Goal: Task Accomplishment & Management: Complete application form

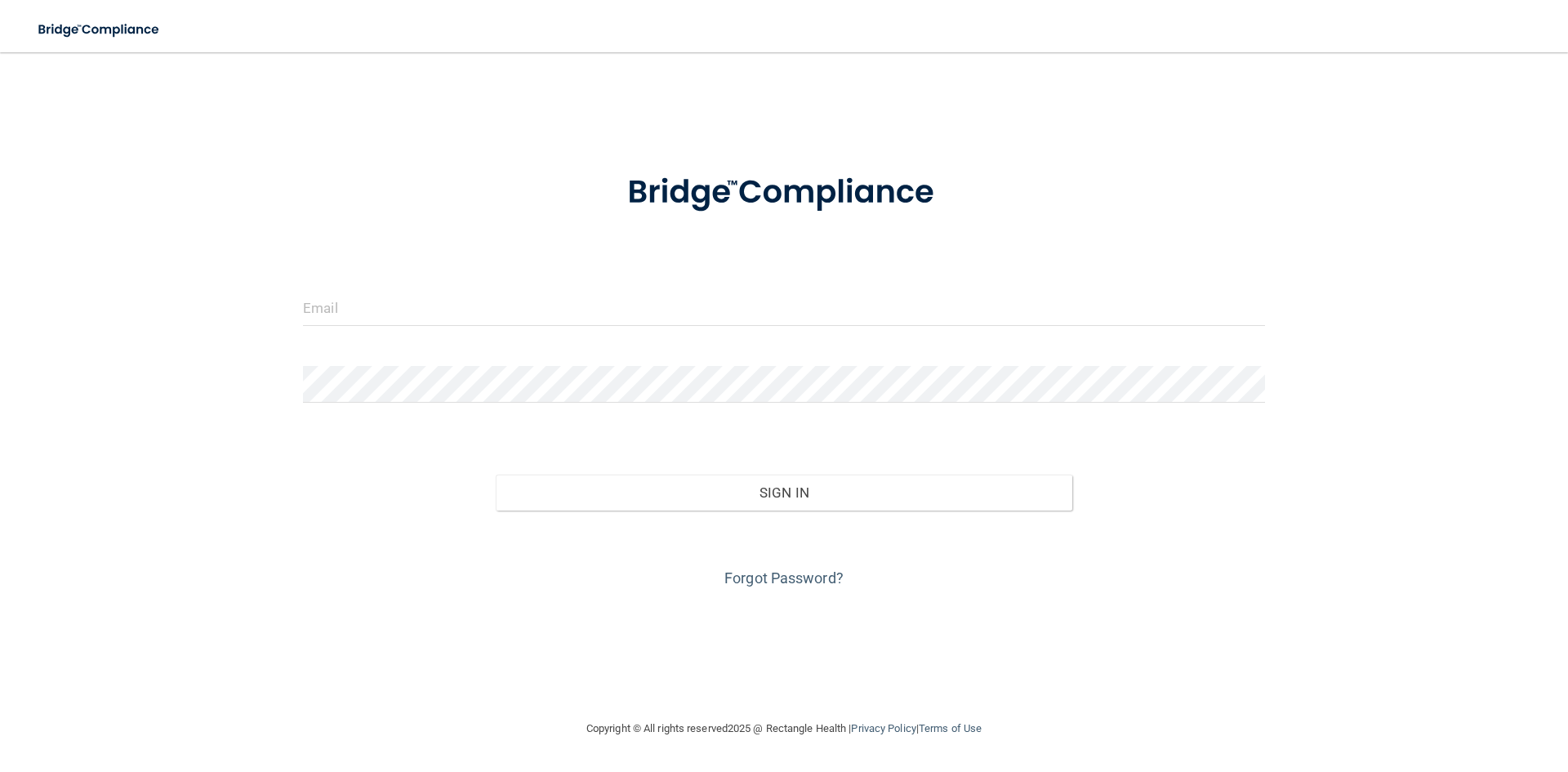
drag, startPoint x: 404, startPoint y: 172, endPoint x: 389, endPoint y: 228, distance: 58.0
click at [404, 174] on div at bounding box center [784, 193] width 987 height 85
click at [359, 311] on input "email" at bounding box center [784, 307] width 963 height 37
type input "[EMAIL_ADDRESS][DOMAIN_NAME]"
click at [833, 513] on div "Forgot Password?" at bounding box center [784, 551] width 987 height 81
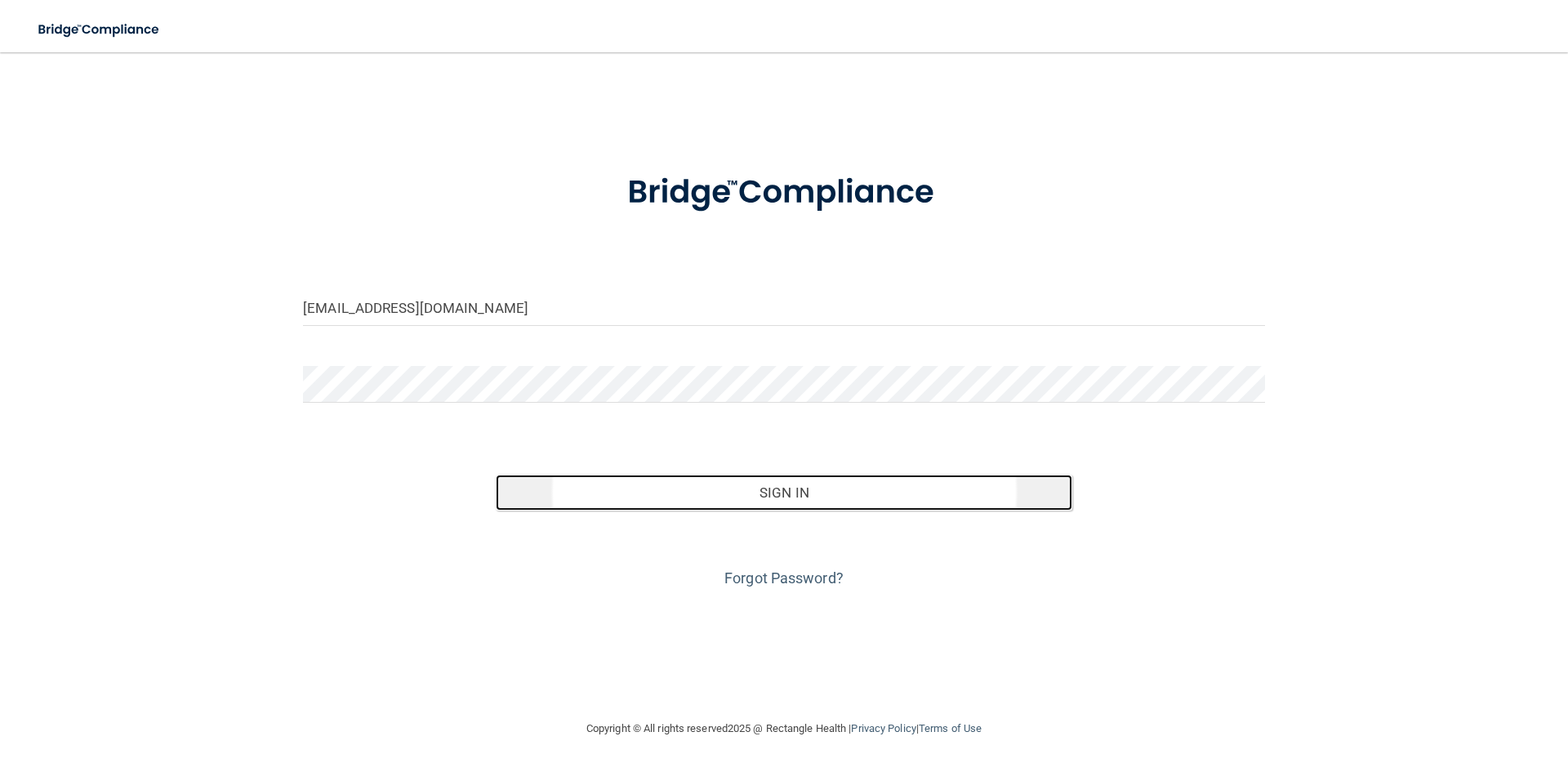
click at [827, 501] on button "Sign In" at bounding box center [784, 492] width 577 height 36
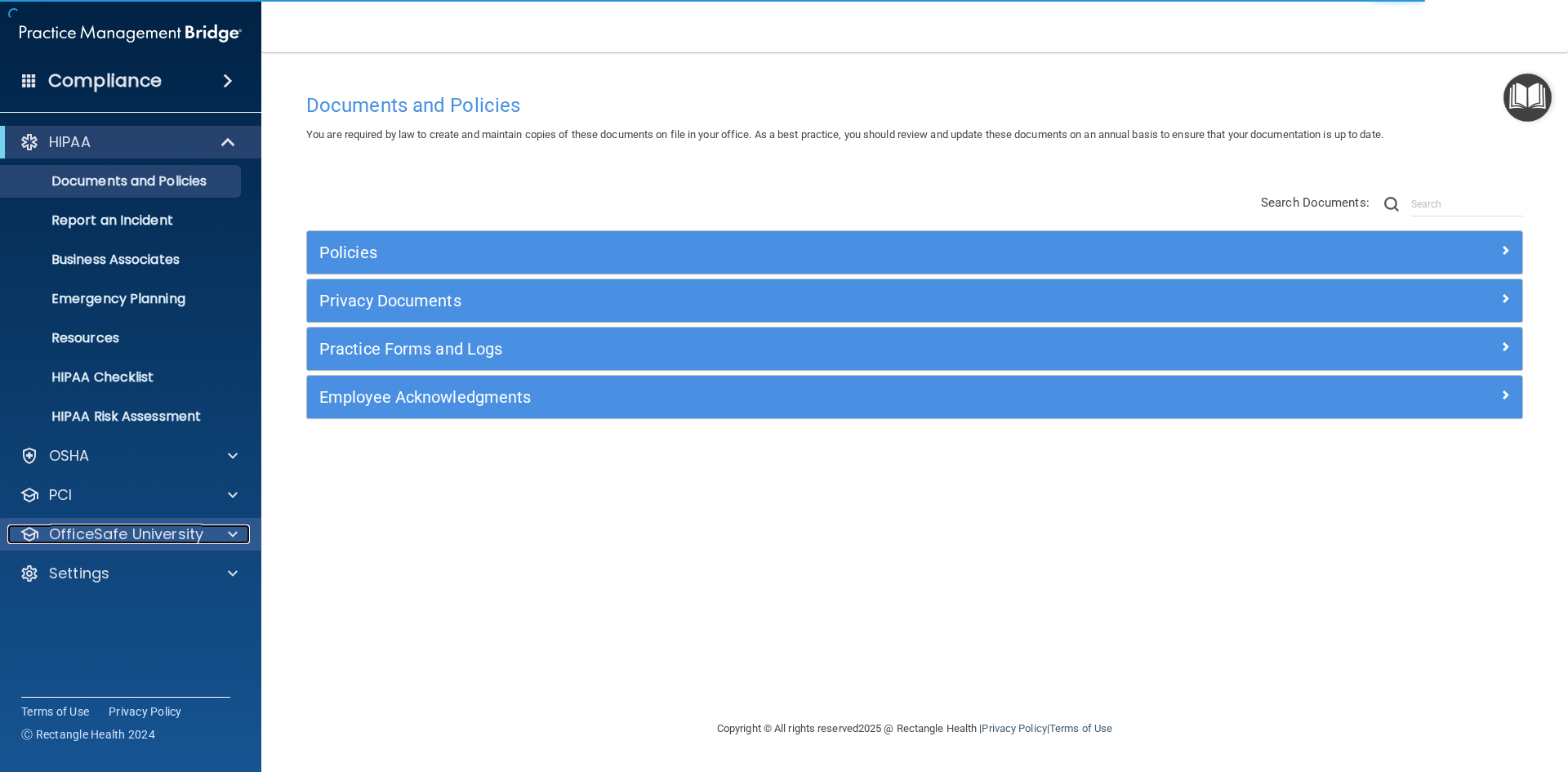
click at [122, 531] on p "OfficeSafe University" at bounding box center [126, 534] width 154 height 20
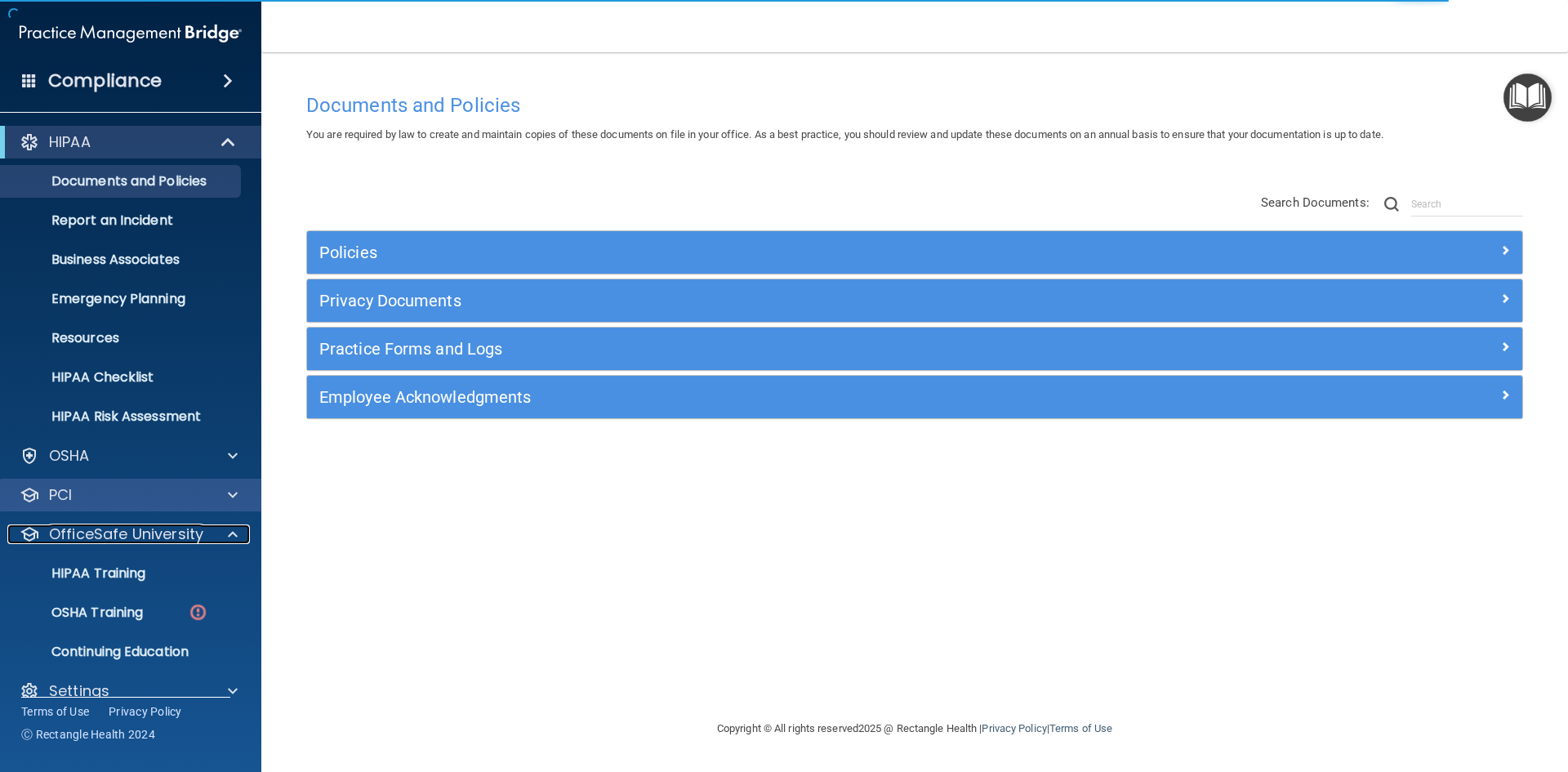
scroll to position [24, 0]
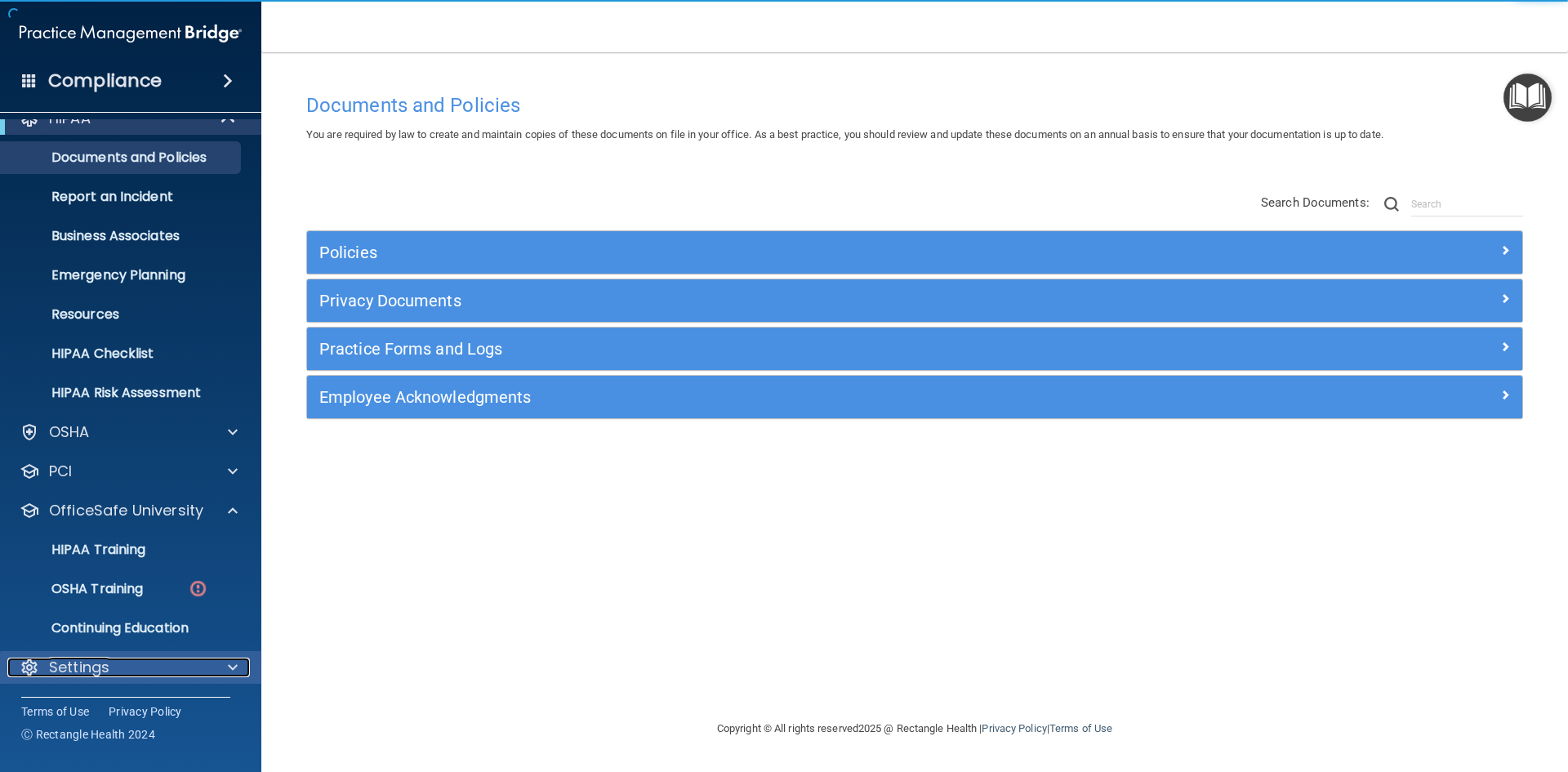
click at [95, 667] on p "Settings" at bounding box center [79, 667] width 60 height 20
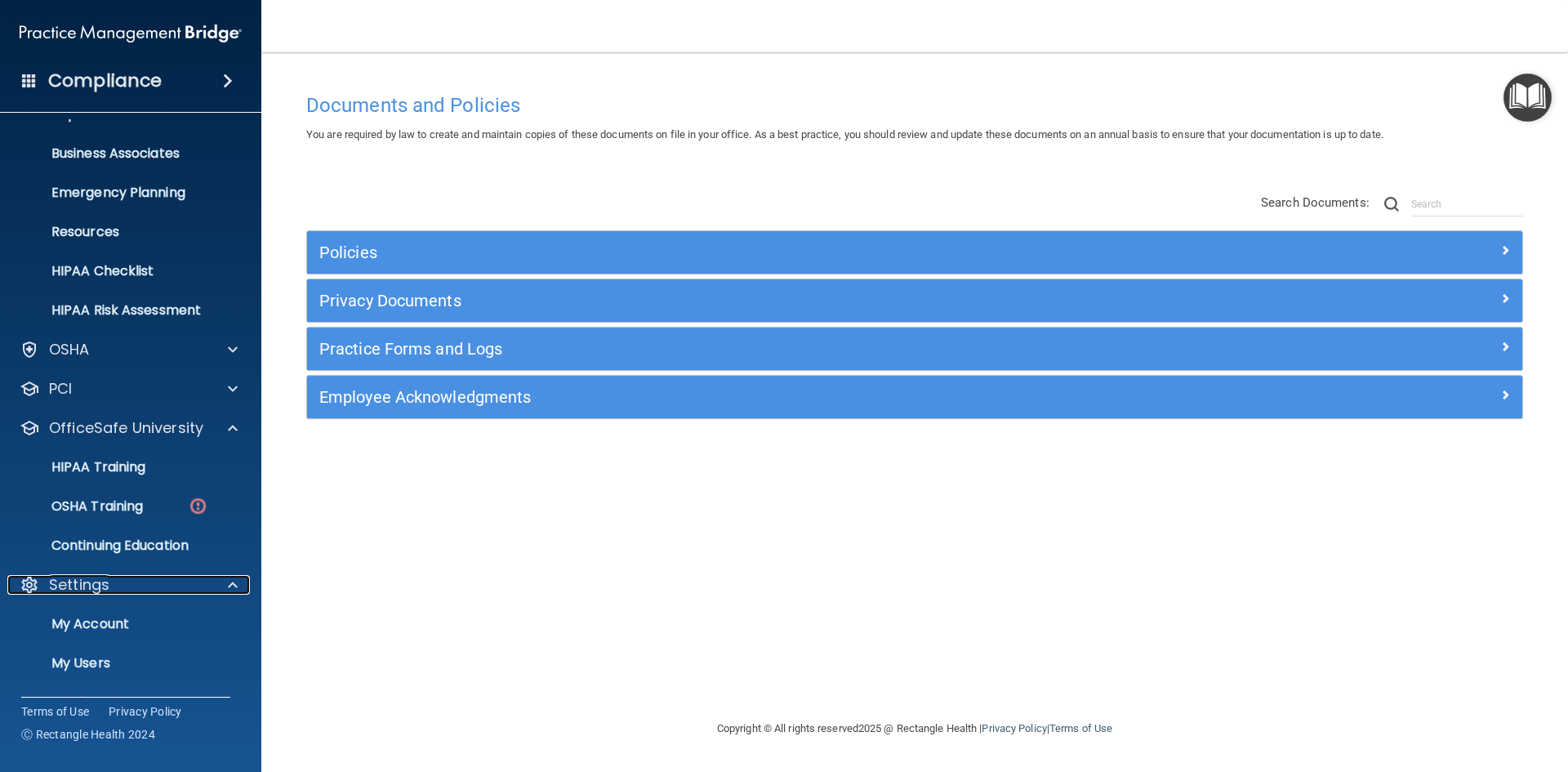
scroll to position [180, 0]
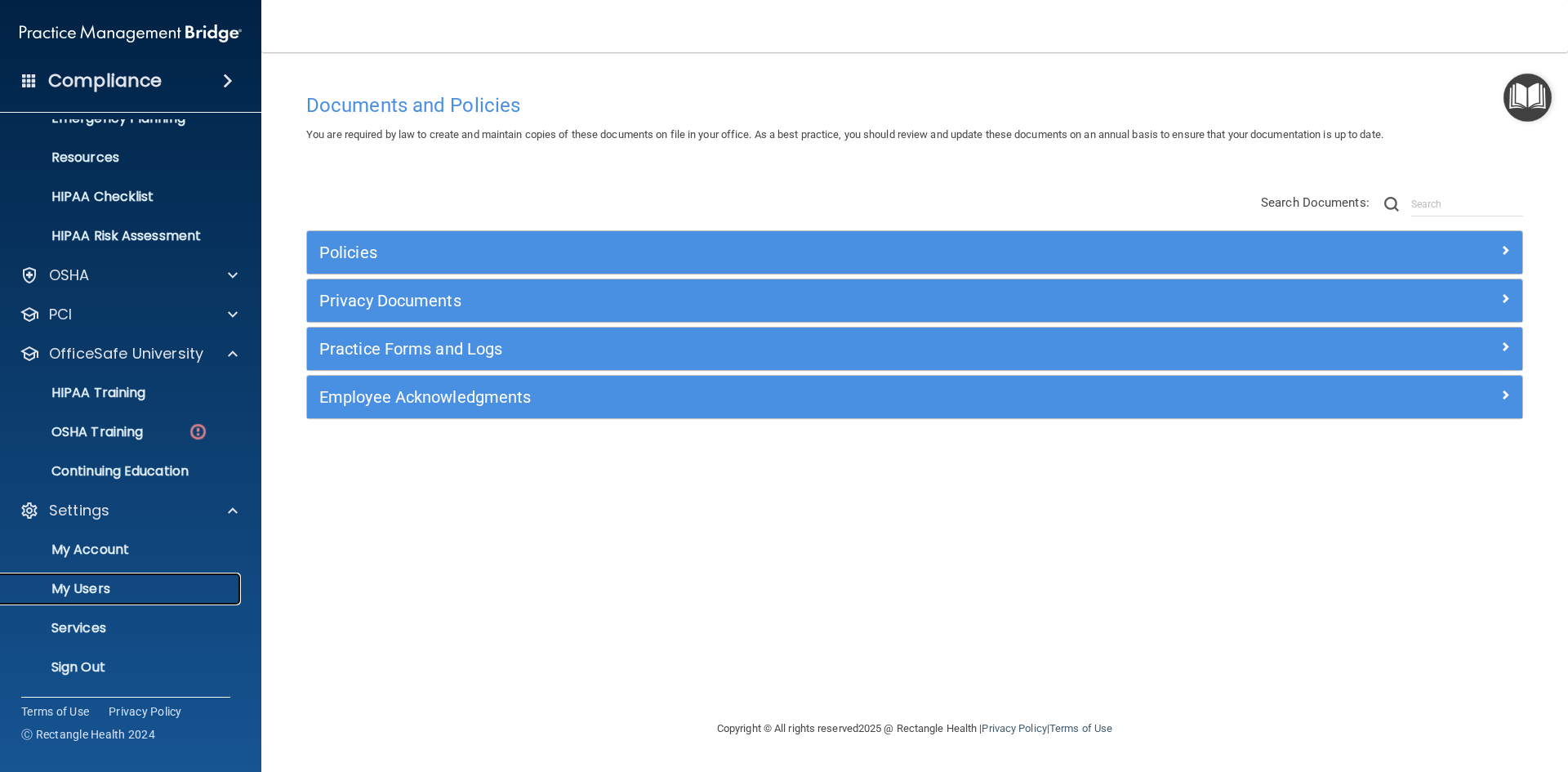
click at [108, 581] on p "My Users" at bounding box center [122, 589] width 223 height 16
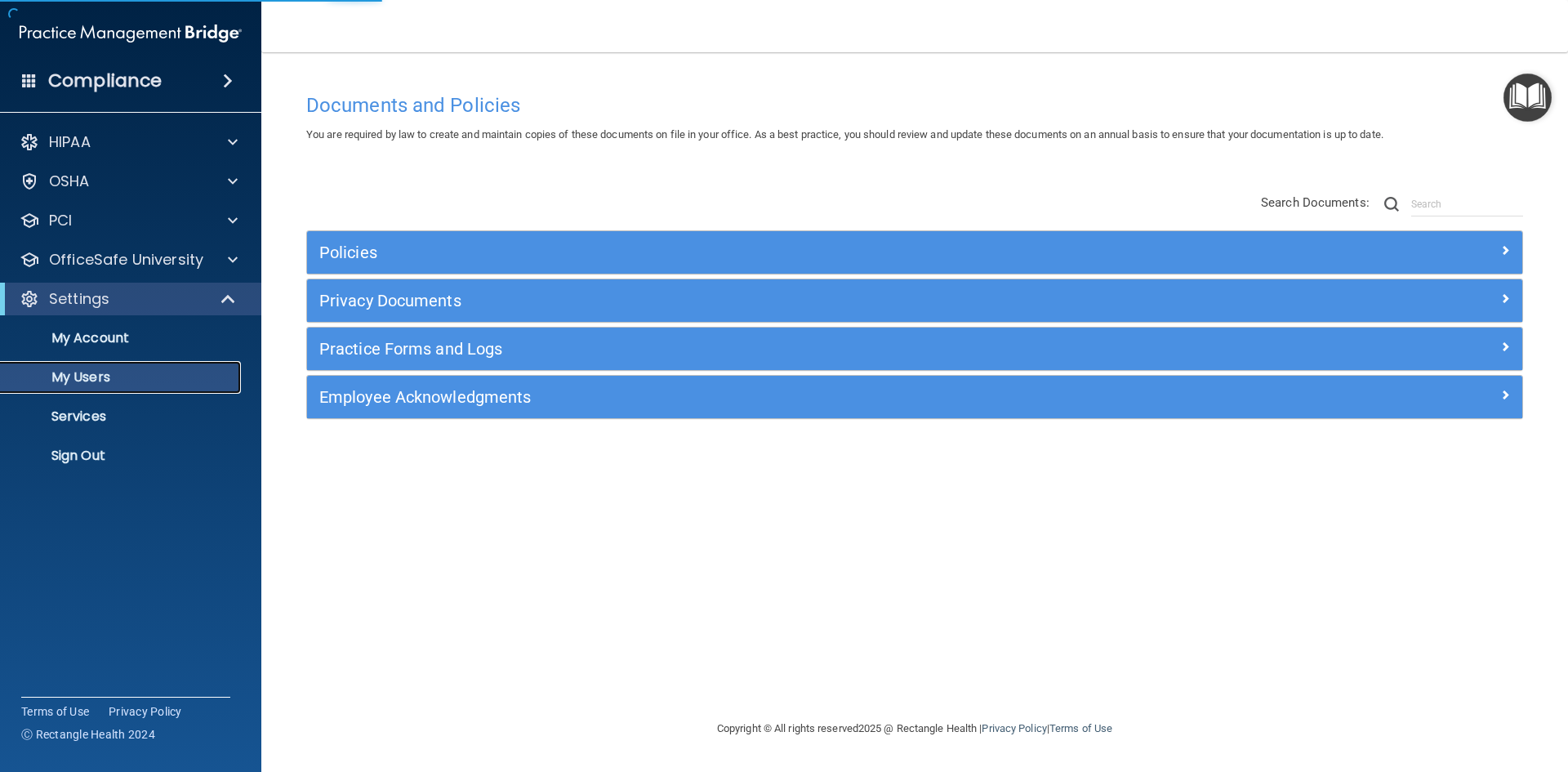
select select "20"
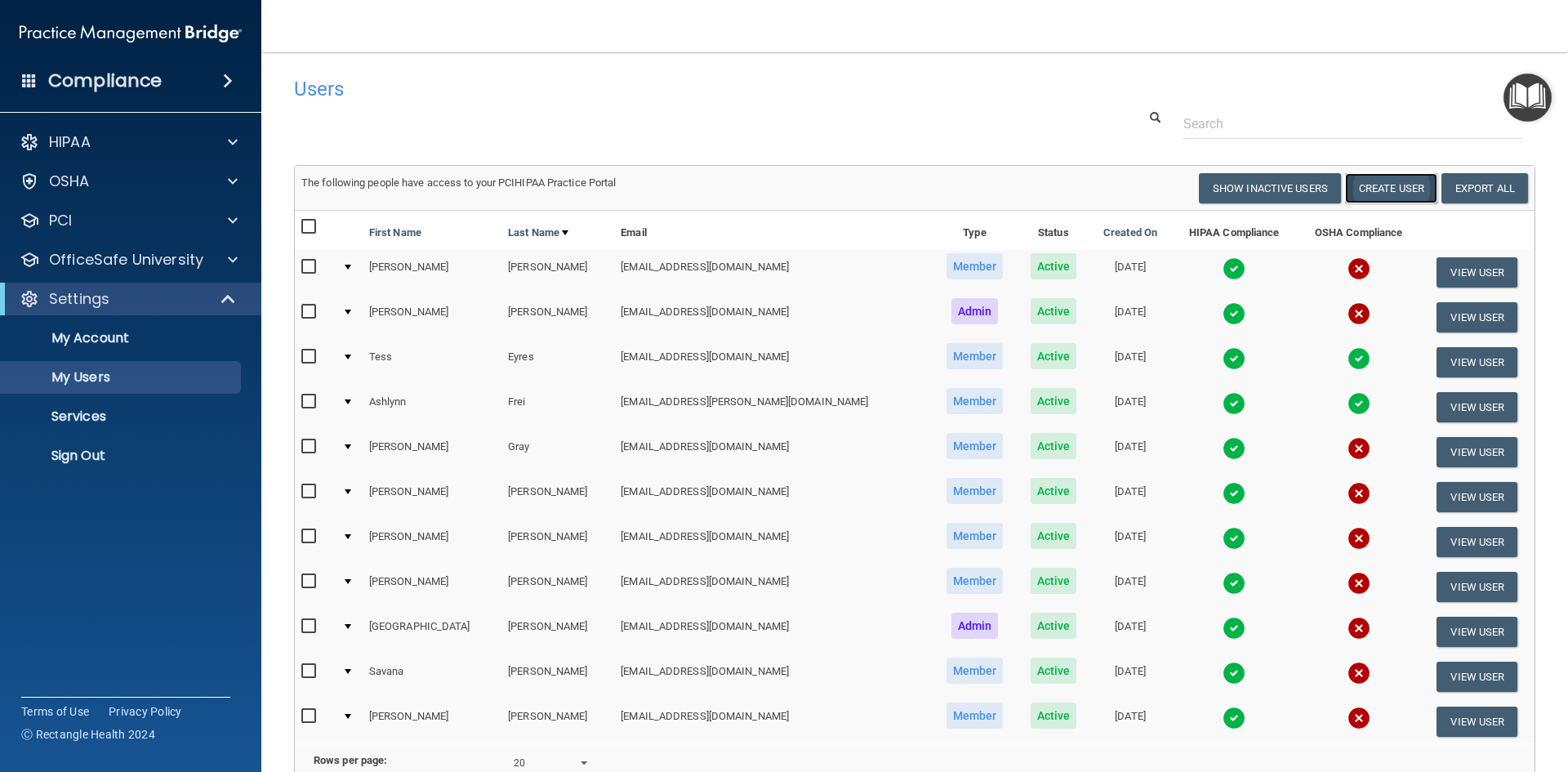
click at [1362, 180] on button "Create User" at bounding box center [1391, 188] width 93 height 30
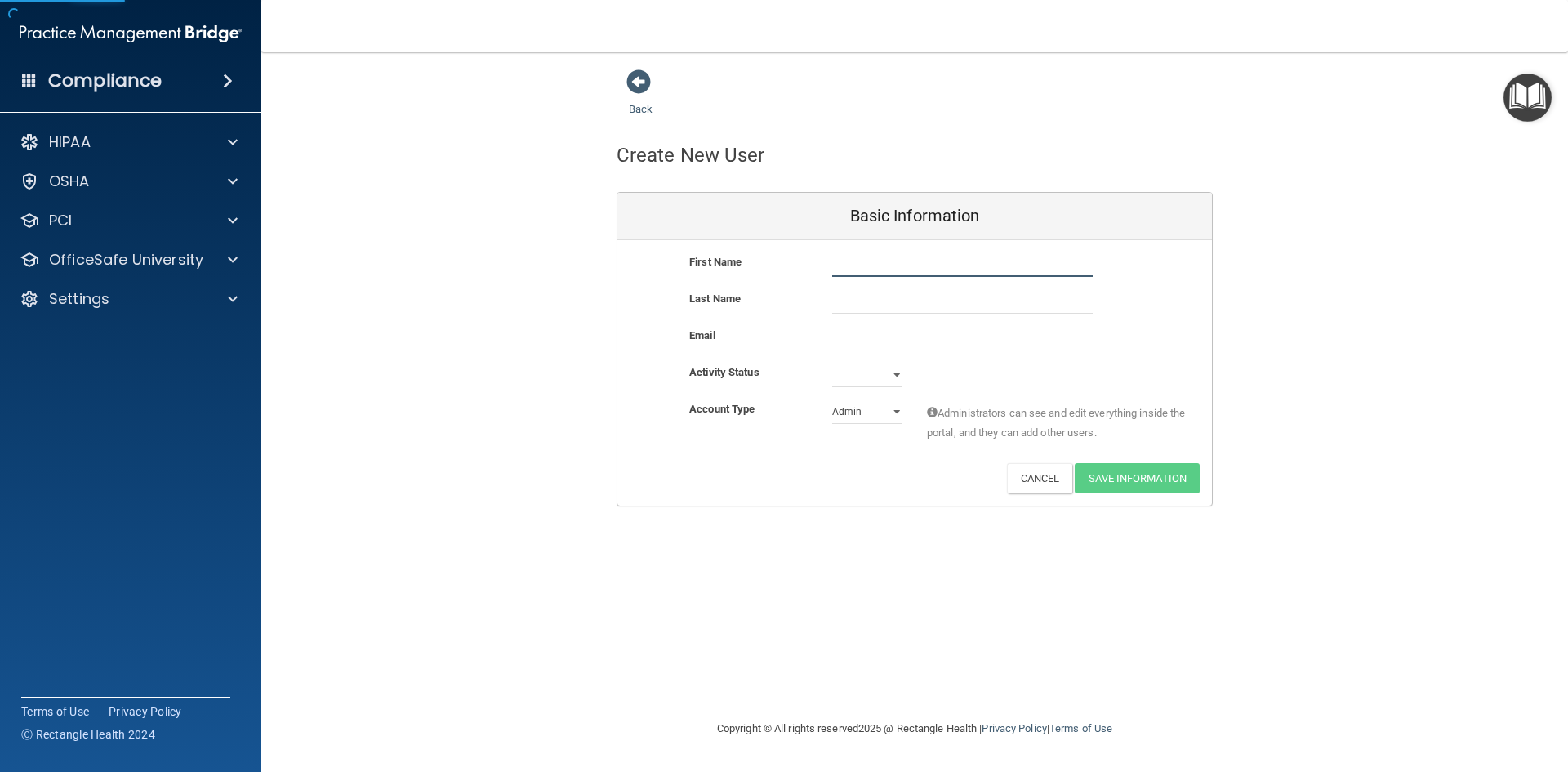
click at [863, 268] on input "text" at bounding box center [963, 265] width 261 height 25
type input "d"
type input "Dania"
click at [869, 39] on nav "Toggle navigation [PERSON_NAME] [EMAIL_ADDRESS][DOMAIN_NAME] Manage My Enterpri…" at bounding box center [915, 26] width 1307 height 52
click at [875, 293] on input "text" at bounding box center [963, 301] width 261 height 25
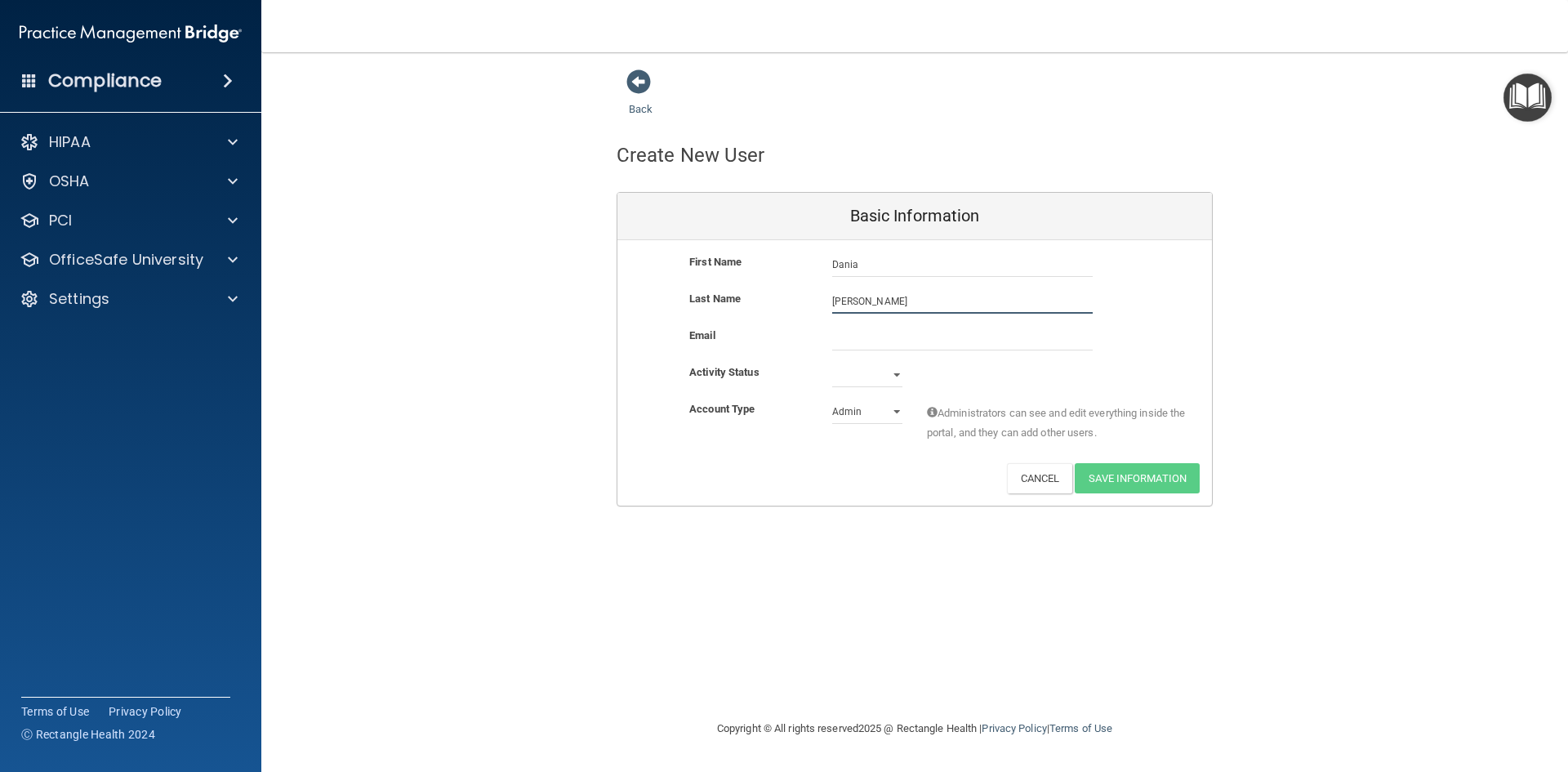
click at [896, 298] on input "[PERSON_NAME]" at bounding box center [963, 301] width 261 height 25
type input "[PERSON_NAME]"
click at [869, 342] on input "email" at bounding box center [963, 338] width 261 height 25
click at [904, 344] on input "email" at bounding box center [963, 338] width 261 height 25
paste input "[EMAIL_ADDRESS][DOMAIN_NAME]"
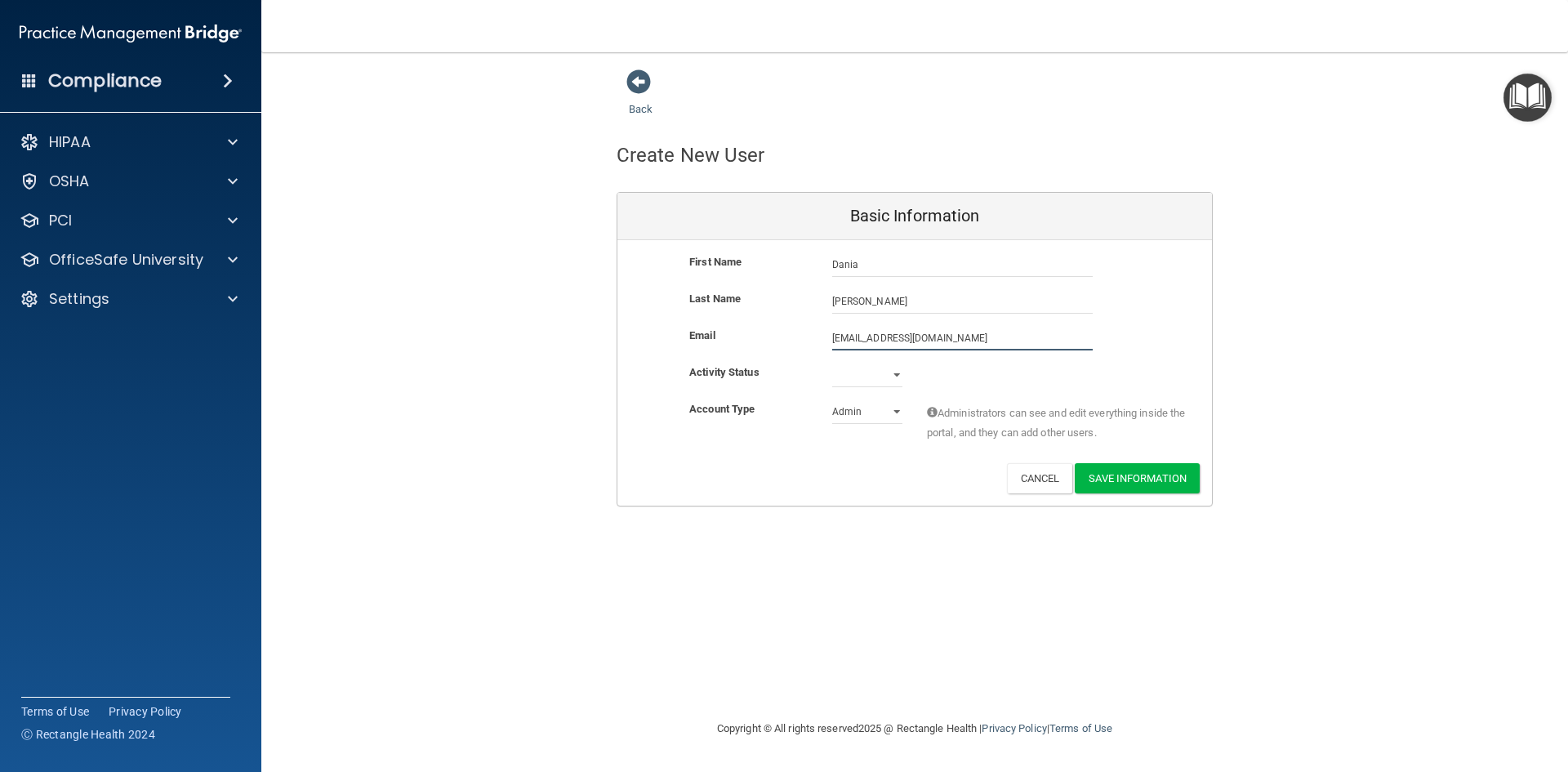
type input "[EMAIL_ADDRESS][DOMAIN_NAME]"
click at [871, 378] on select "Active Inactive" at bounding box center [867, 375] width 70 height 25
select select "active"
click at [832, 363] on select "Active Inactive" at bounding box center [867, 375] width 70 height 25
click at [883, 411] on select "Admin Member" at bounding box center [867, 412] width 70 height 25
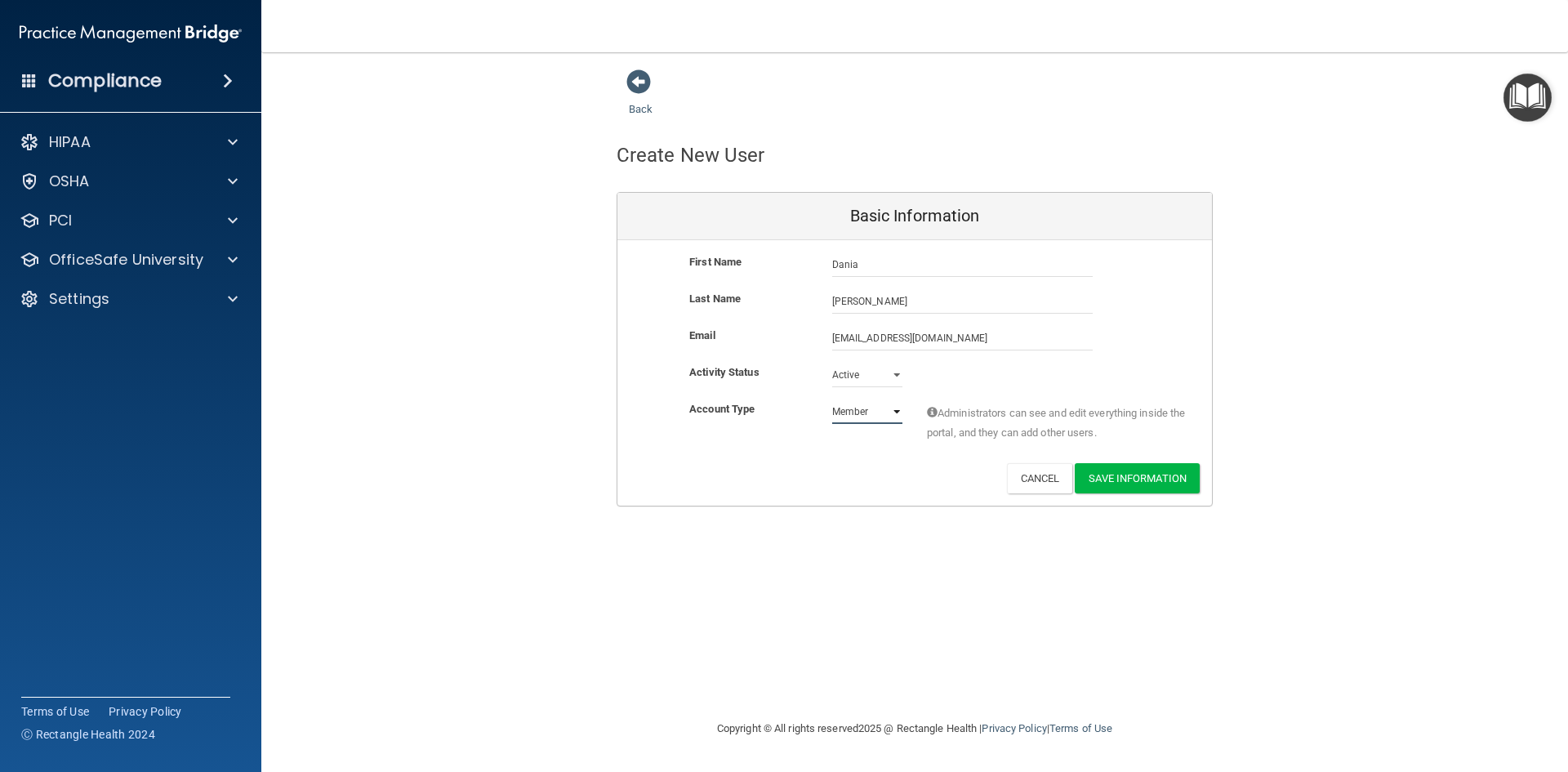
click at [832, 400] on select "Admin Member" at bounding box center [867, 412] width 70 height 25
click at [854, 417] on select "Admin Member" at bounding box center [867, 412] width 70 height 25
click at [832, 400] on select "Admin Member" at bounding box center [867, 412] width 70 height 25
click at [878, 403] on select "Admin Member" at bounding box center [867, 412] width 70 height 25
select select "practice_member"
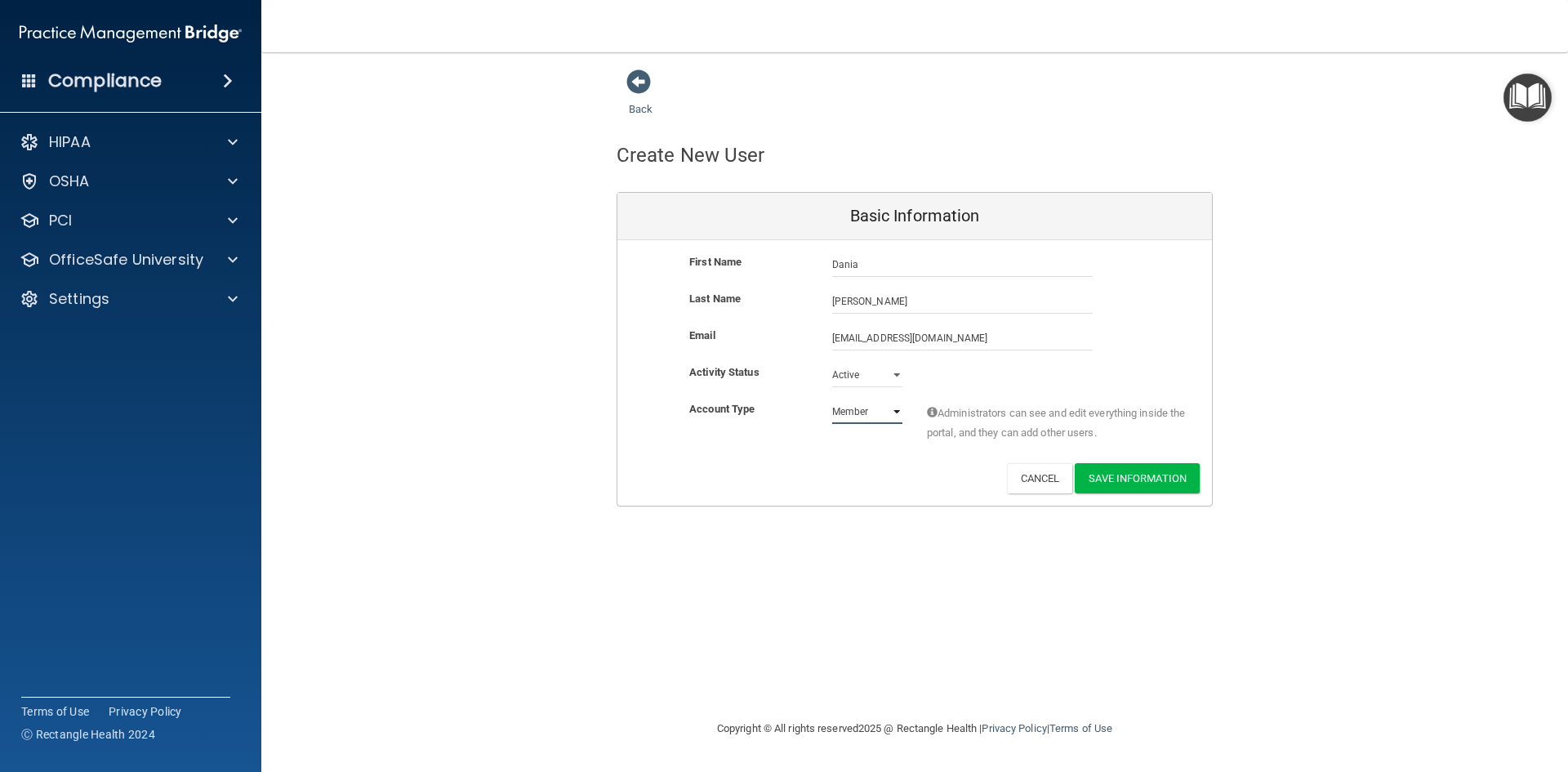
click at [832, 400] on select "Admin Member" at bounding box center [867, 412] width 70 height 25
click at [1141, 481] on button "Save Information" at bounding box center [1137, 478] width 125 height 30
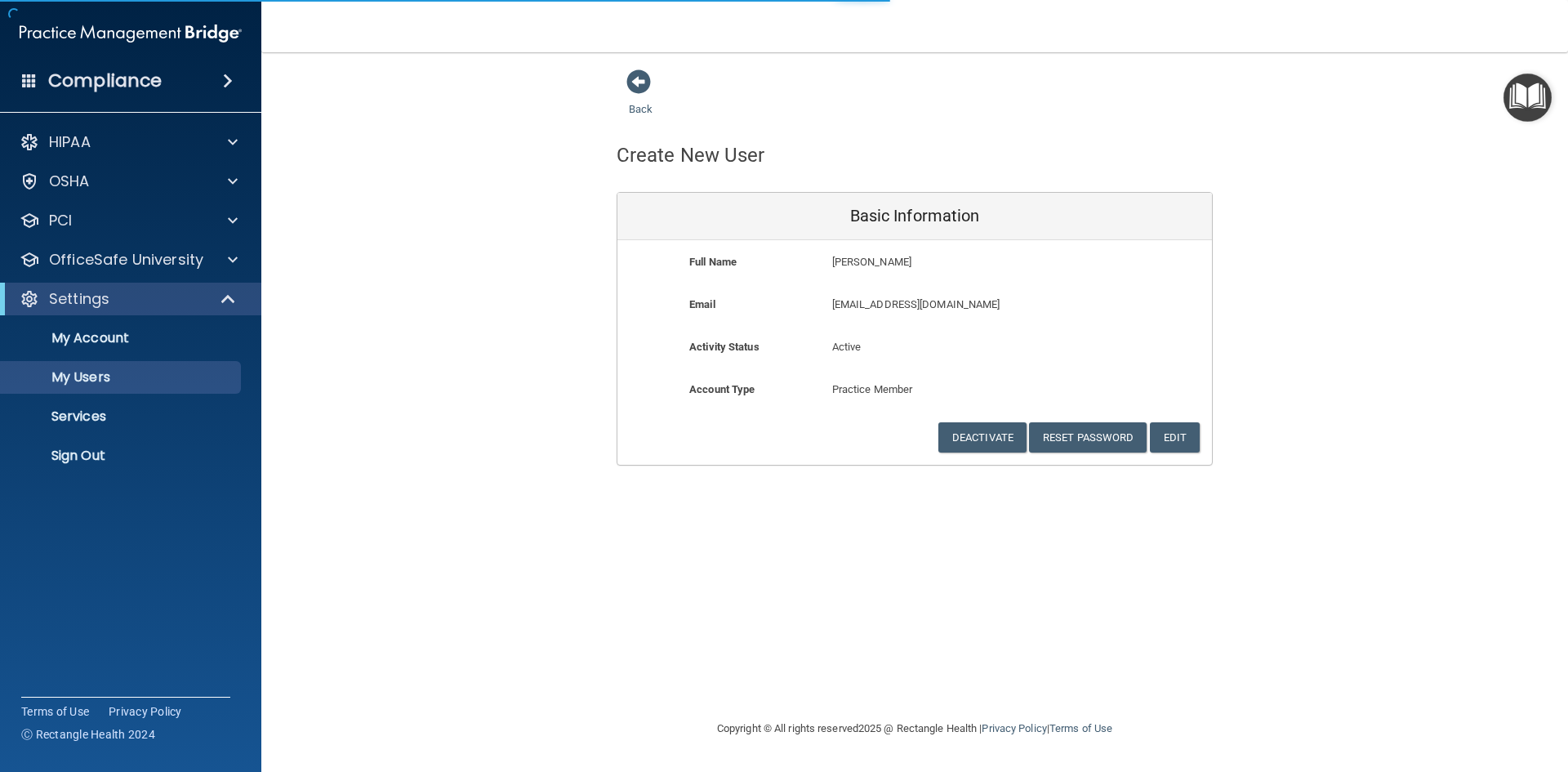
select select "20"
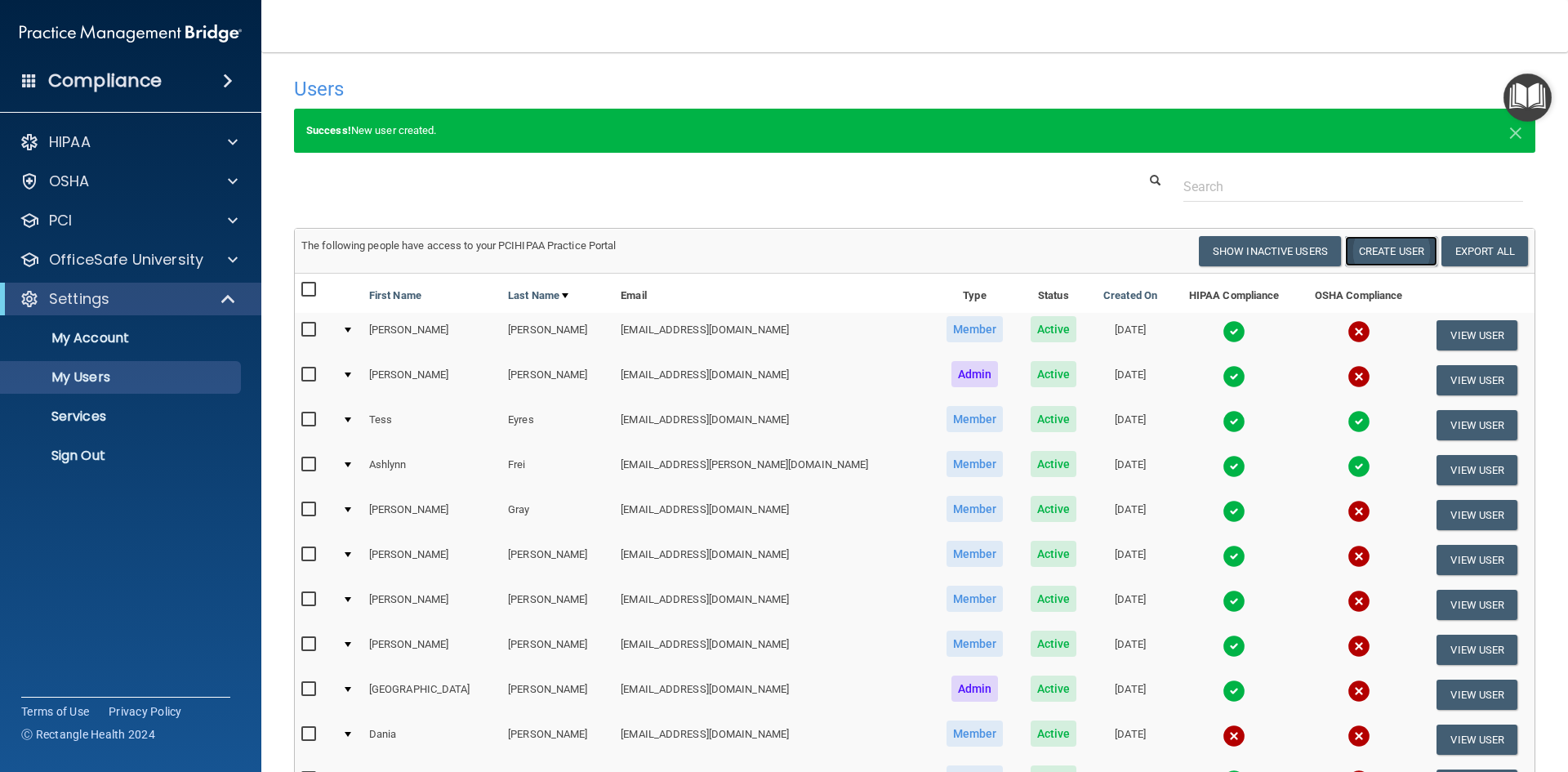
click at [1368, 249] on button "Create User" at bounding box center [1391, 251] width 93 height 30
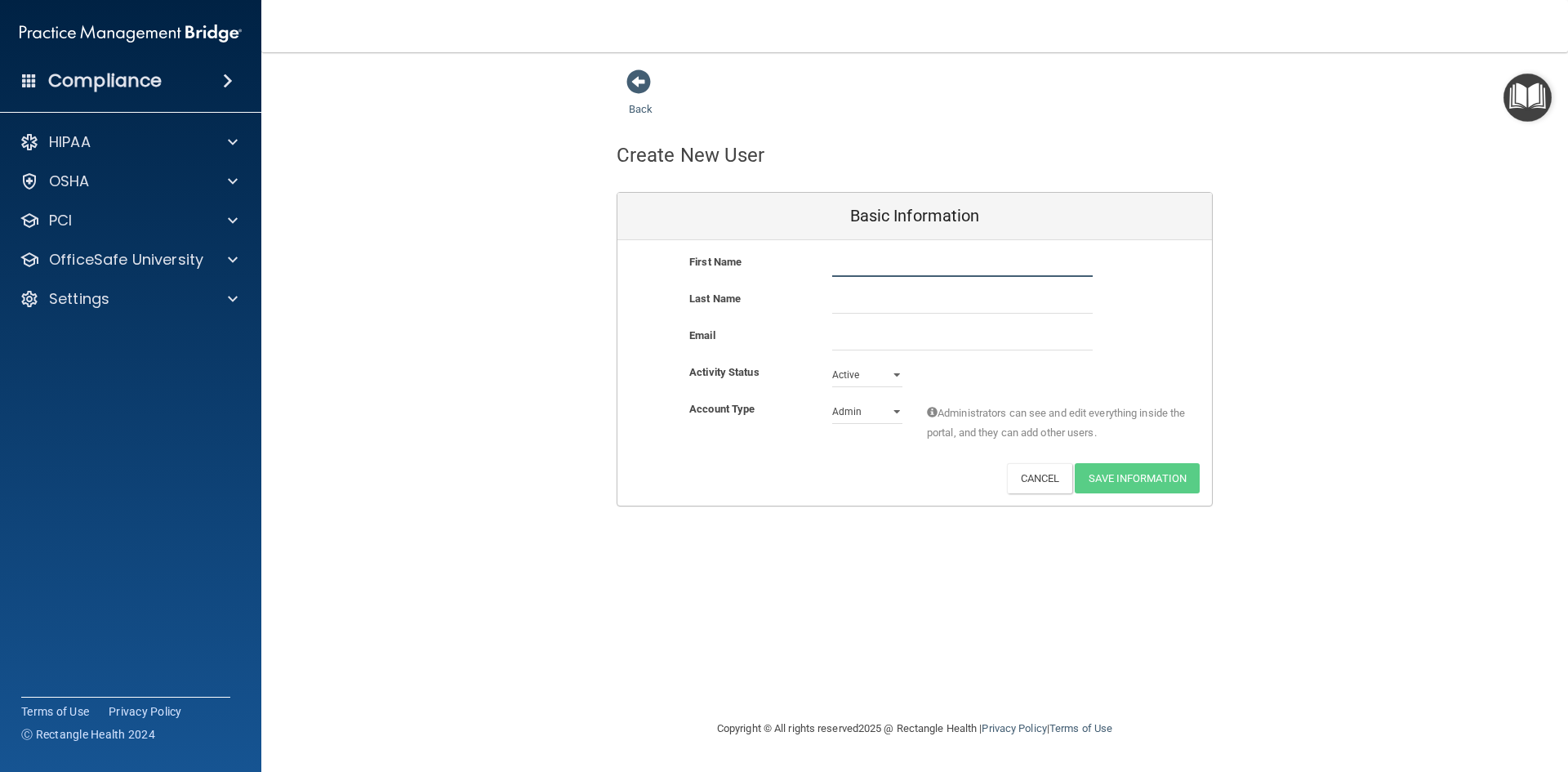
click at [918, 263] on input "text" at bounding box center [963, 265] width 261 height 25
type input "[PERSON_NAME]"
click at [896, 346] on input "email" at bounding box center [963, 338] width 261 height 25
paste input "[EMAIL_ADDRESS][DOMAIN_NAME]"
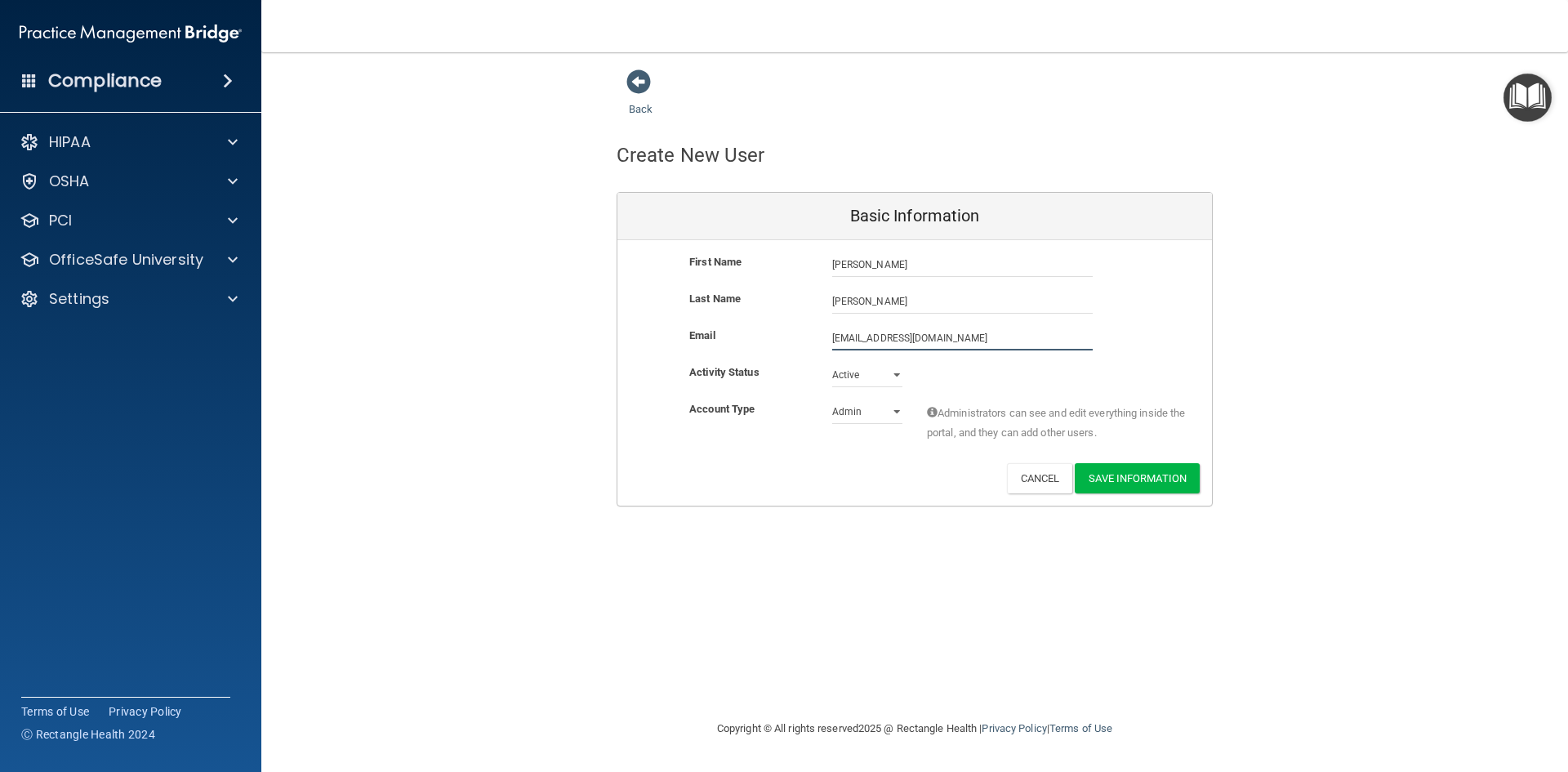
type input "[EMAIL_ADDRESS][DOMAIN_NAME]"
click at [885, 407] on select "Admin Member" at bounding box center [867, 415] width 70 height 25
select select "practice_member"
click at [832, 400] on select "Admin Member" at bounding box center [867, 412] width 70 height 25
click at [1144, 478] on button "Save Information" at bounding box center [1137, 478] width 125 height 30
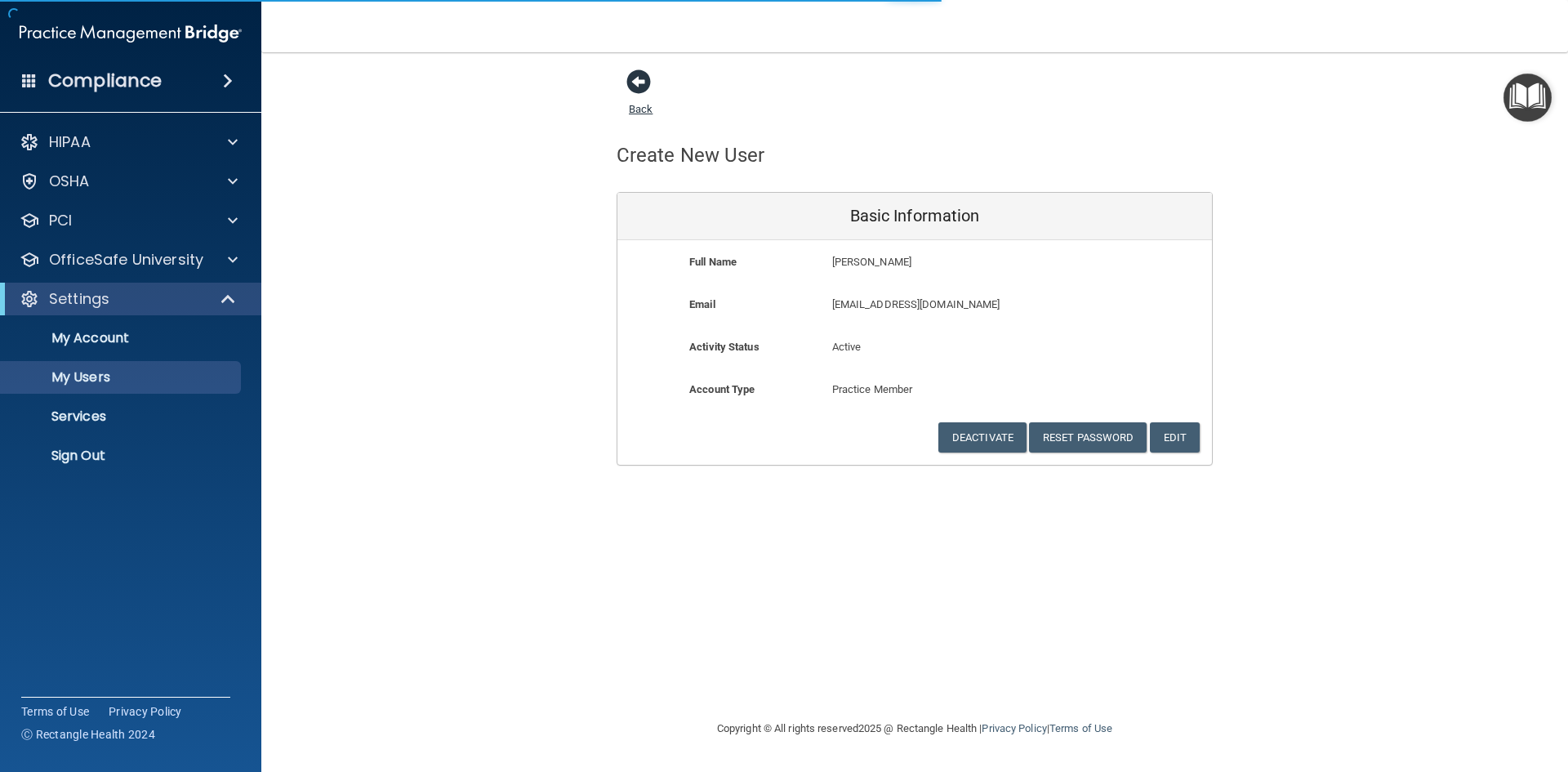
select select "20"
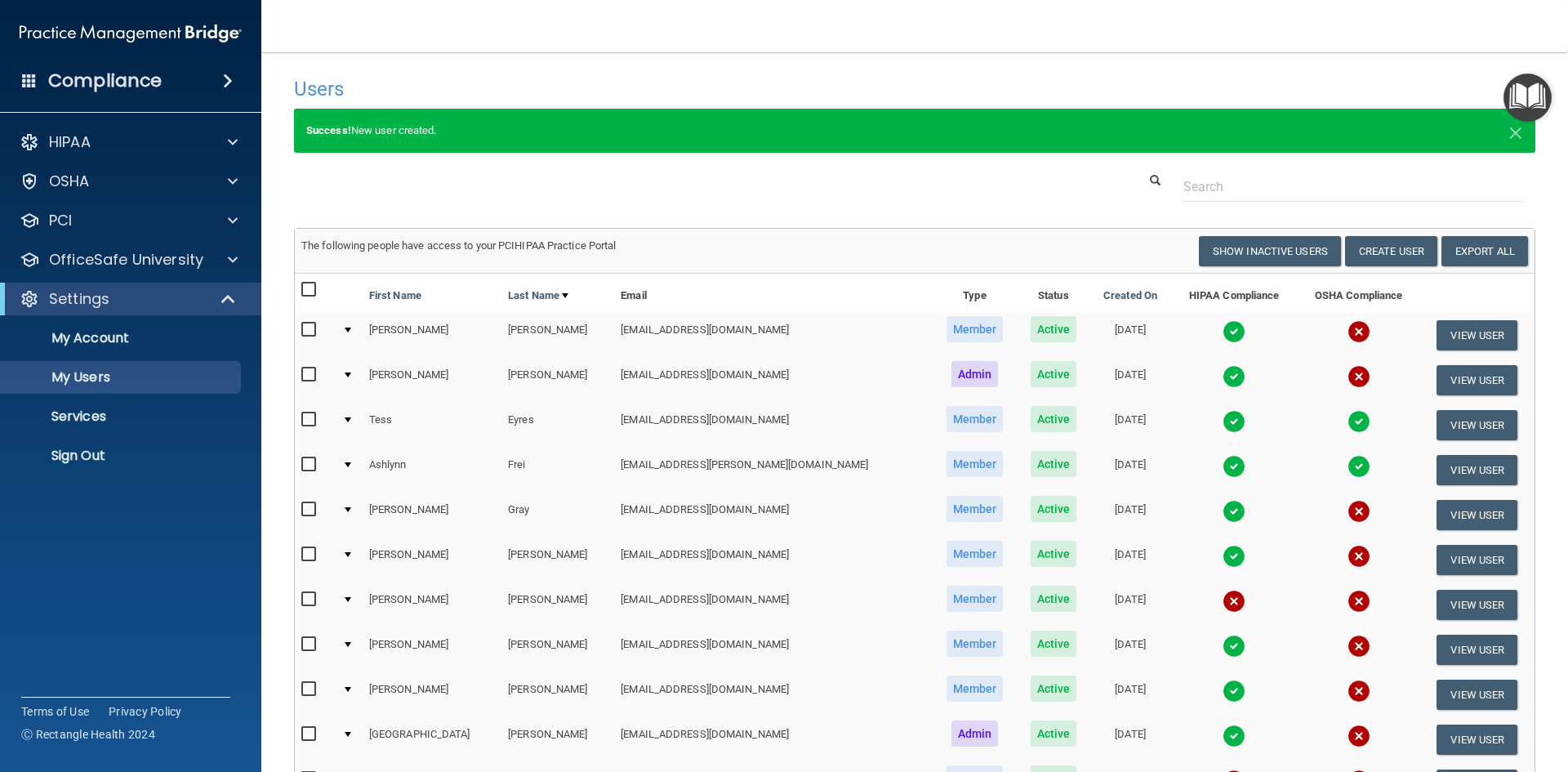
click at [1098, 71] on div "Users" at bounding box center [914, 89] width 1266 height 40
